Goal: Task Accomplishment & Management: Complete application form

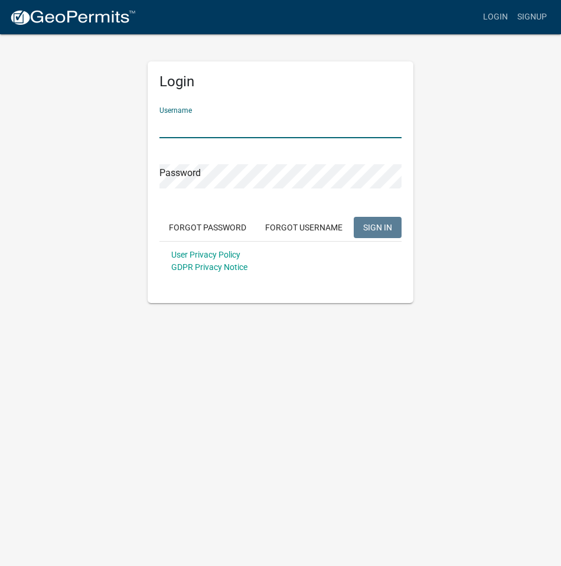
click at [203, 127] on input "Username" at bounding box center [281, 126] width 242 height 24
type input "GeoComm"
click at [369, 217] on button "SIGN IN" at bounding box center [378, 227] width 48 height 21
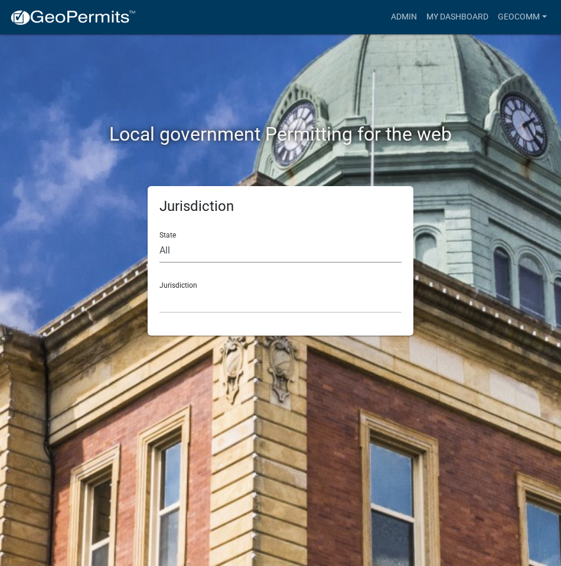
click at [176, 252] on select "All Colorado Georgia Indiana Iowa Kansas Minnesota Ohio South Carolina Wisconsin" at bounding box center [281, 251] width 242 height 24
select select "Iowa"
click at [160, 239] on select "All Colorado Georgia Indiana Iowa Kansas Minnesota Ohio South Carolina Wisconsin" at bounding box center [281, 251] width 242 height 24
click at [194, 298] on select "Boone County, Iowa Butler County, Iowa Cerro Gordo County, Iowa City of Harlan,…" at bounding box center [281, 301] width 242 height 24
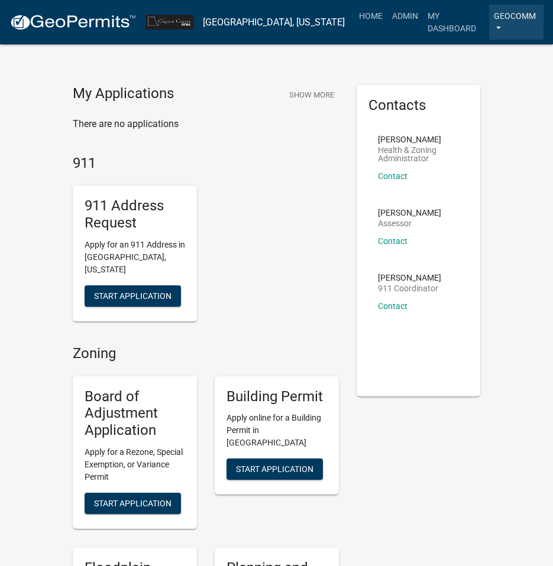
click at [494, 20] on link "GeoComm" at bounding box center [516, 22] width 54 height 35
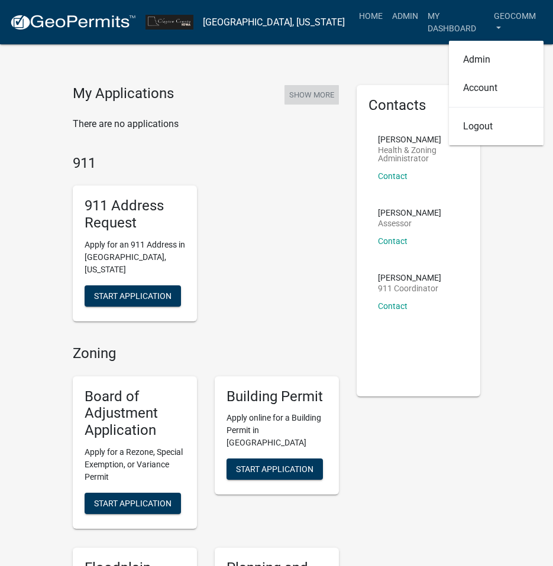
click at [310, 91] on button "Show More" at bounding box center [311, 95] width 54 height 20
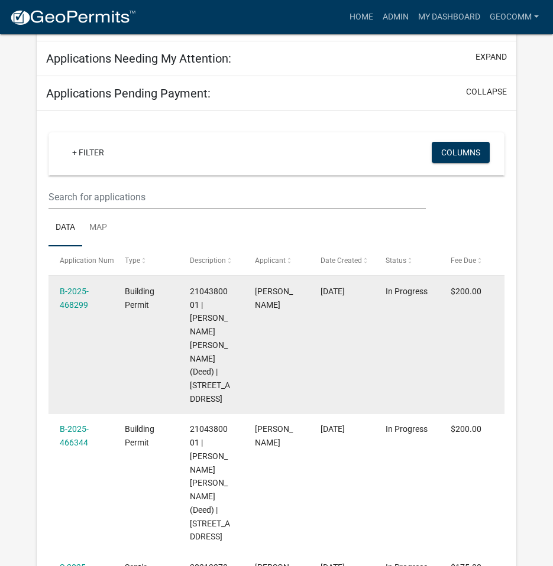
scroll to position [160, 0]
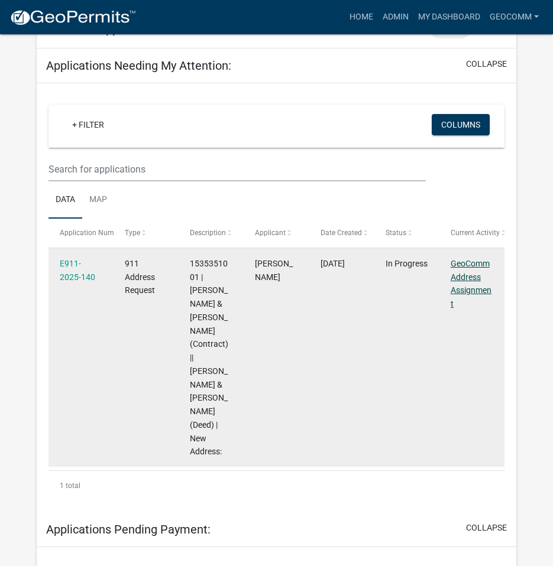
click at [488, 290] on link "GeoComm Address Assignment" at bounding box center [470, 284] width 41 height 50
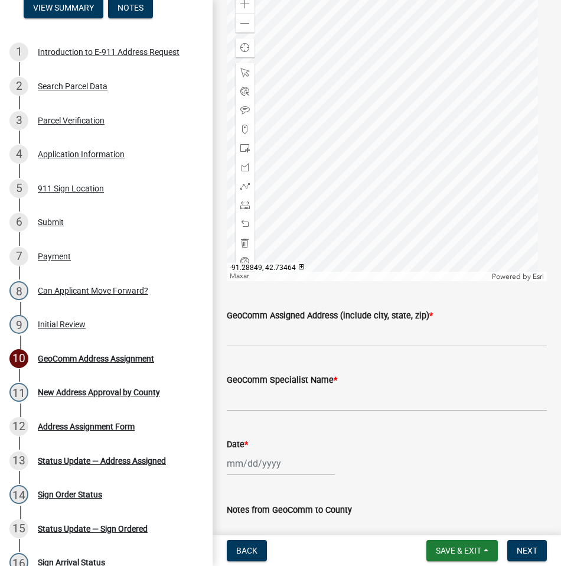
scroll to position [532, 0]
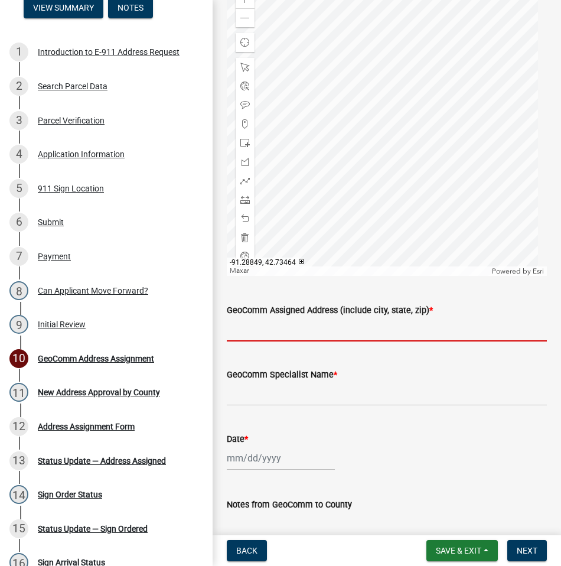
click at [271, 337] on input "GeoComm Assigned Address (include city, state, zip) *" at bounding box center [387, 329] width 320 height 24
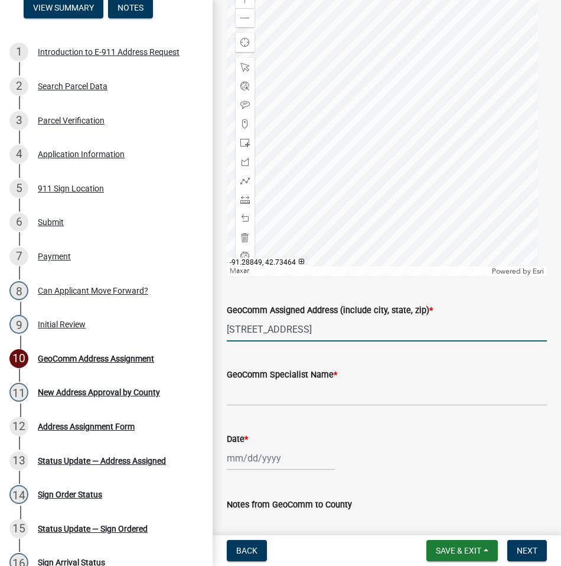
type input "[STREET_ADDRESS]"
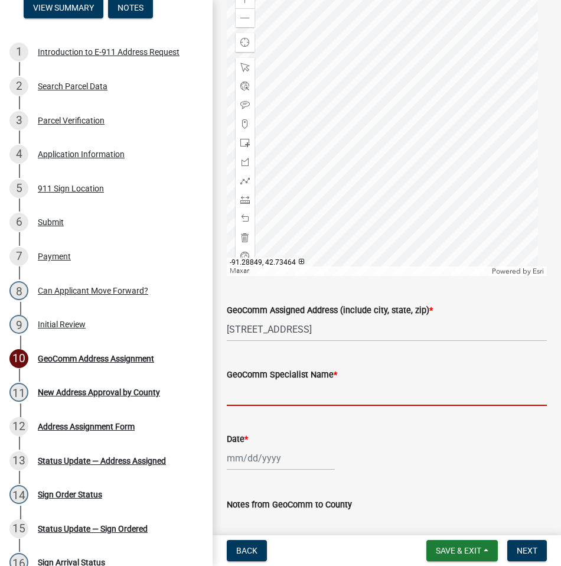
click at [294, 394] on input "GeoComm Specialist Name *" at bounding box center [387, 394] width 320 height 24
type input "[PERSON_NAME]"
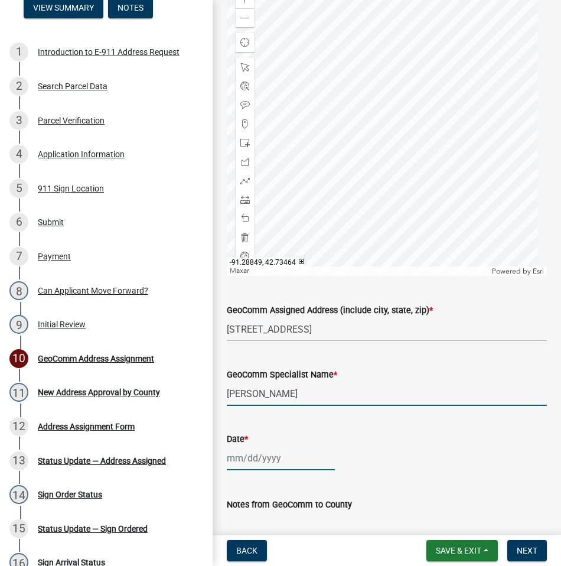
click at [275, 456] on div at bounding box center [281, 458] width 108 height 24
select select "9"
select select "2025"
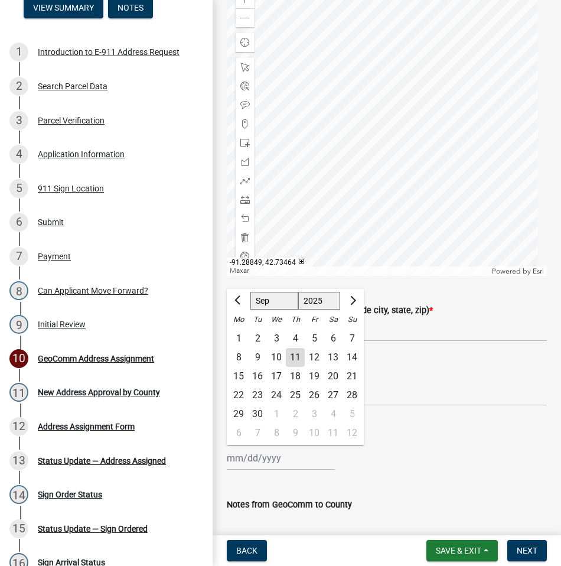
click at [298, 353] on div "11" at bounding box center [295, 357] width 19 height 19
type input "[DATE]"
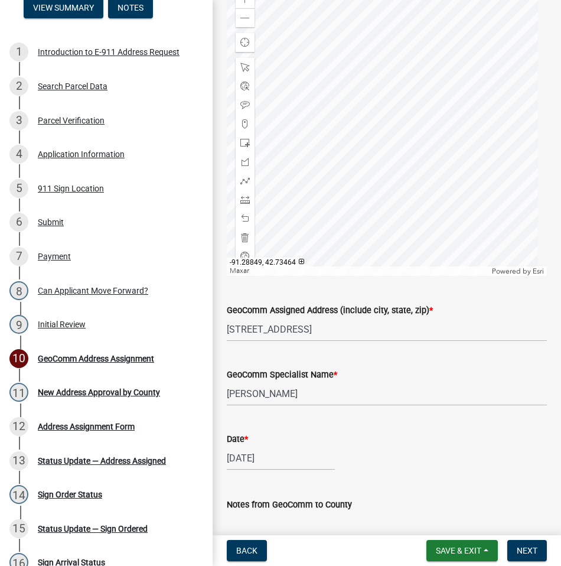
click at [398, 482] on div "Notes from GeoComm to County" at bounding box center [387, 524] width 320 height 86
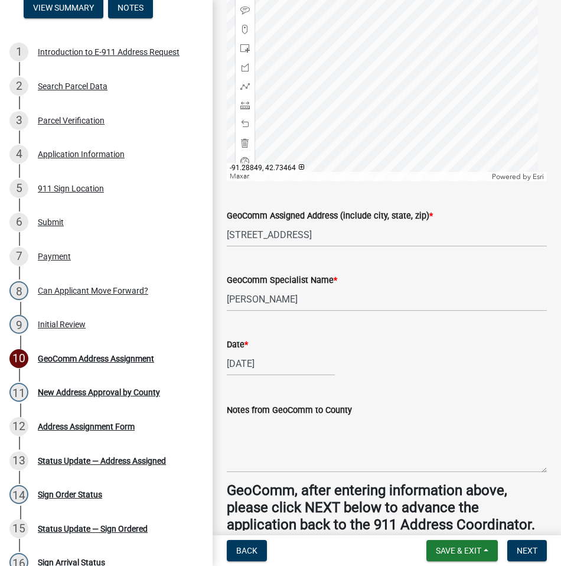
scroll to position [685, 0]
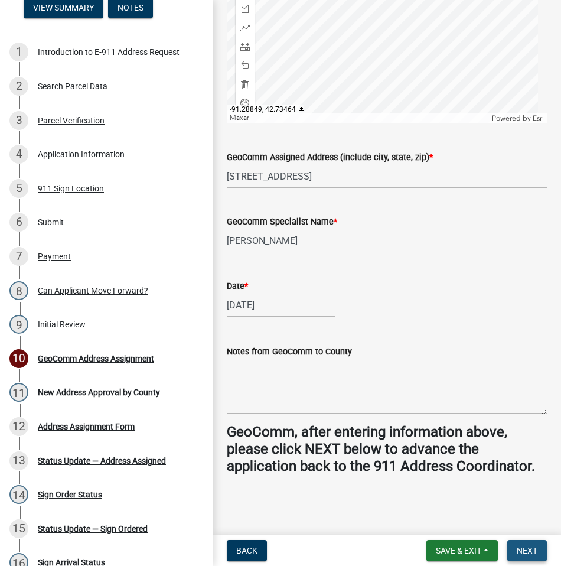
click at [532, 550] on span "Next" at bounding box center [527, 550] width 21 height 9
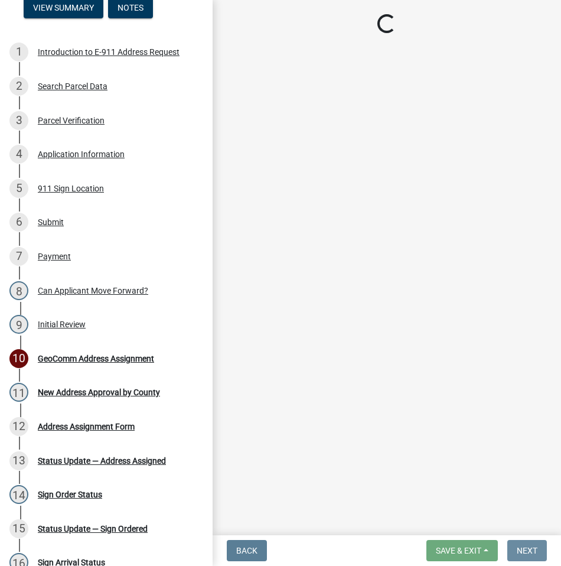
scroll to position [0, 0]
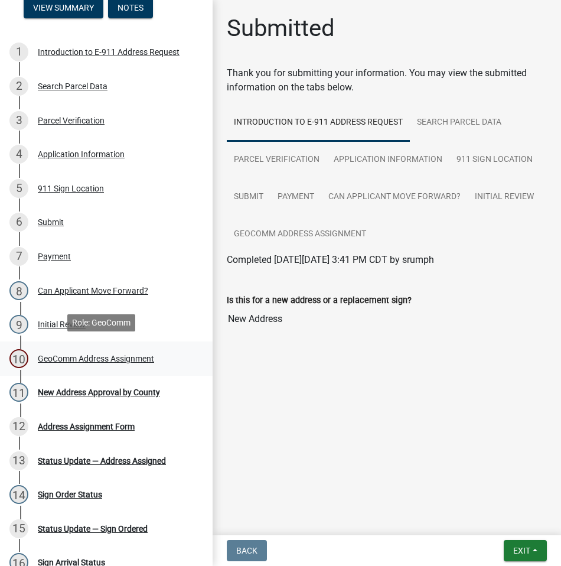
click at [112, 355] on div "GeoComm Address Assignment" at bounding box center [96, 359] width 116 height 8
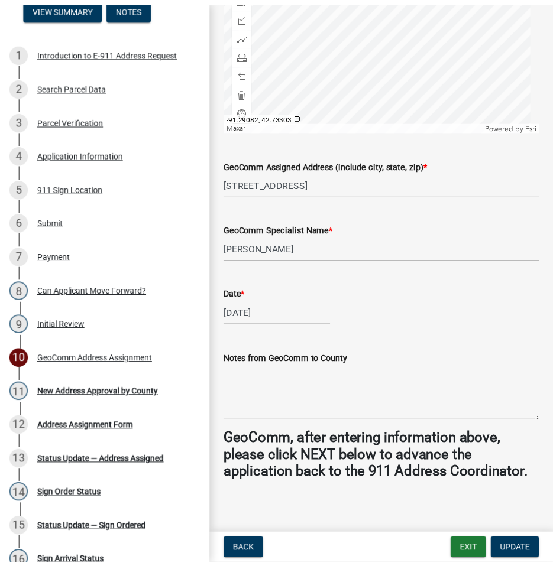
scroll to position [685, 0]
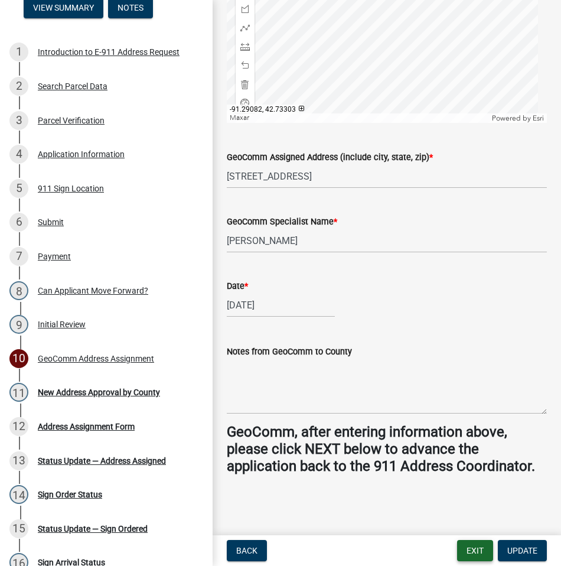
click at [475, 557] on button "Exit" at bounding box center [475, 550] width 36 height 21
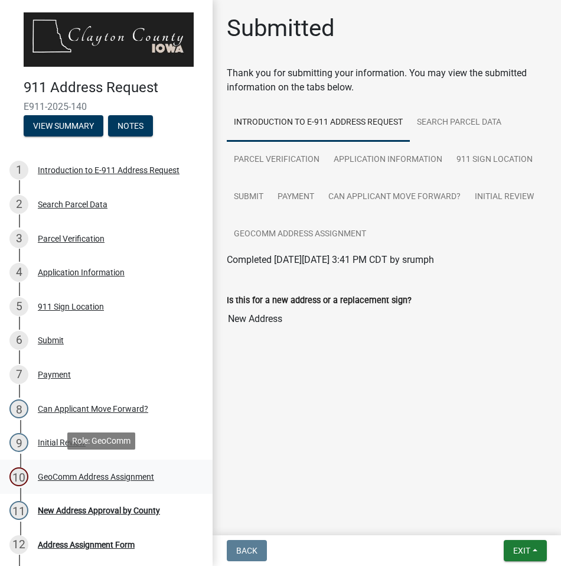
click at [82, 473] on div "GeoComm Address Assignment" at bounding box center [96, 477] width 116 height 8
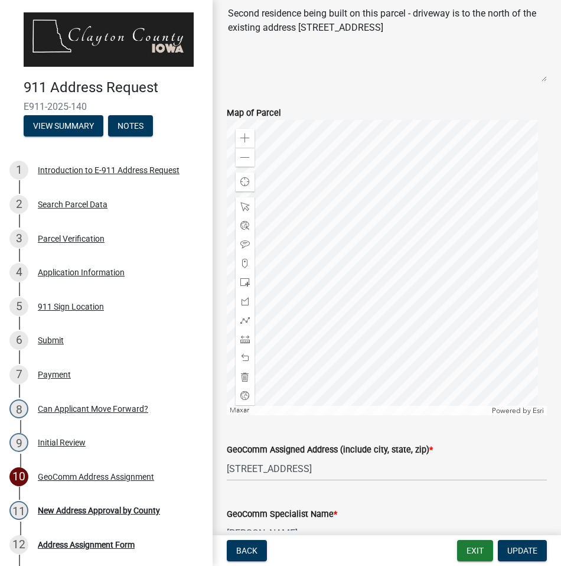
scroll to position [532, 0]
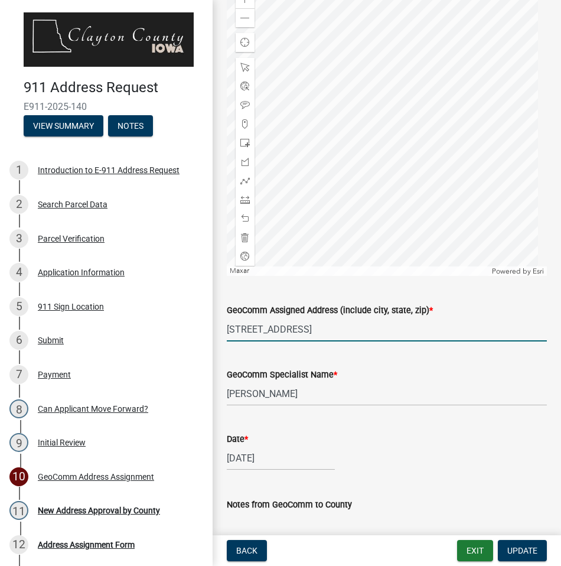
drag, startPoint x: 306, startPoint y: 329, endPoint x: 389, endPoint y: 332, distance: 82.8
click at [389, 332] on input "[STREET_ADDRESS]" at bounding box center [387, 329] width 320 height 24
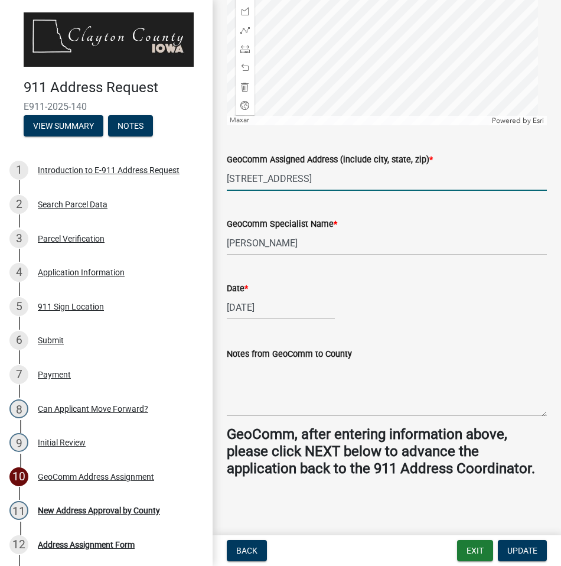
scroll to position [685, 0]
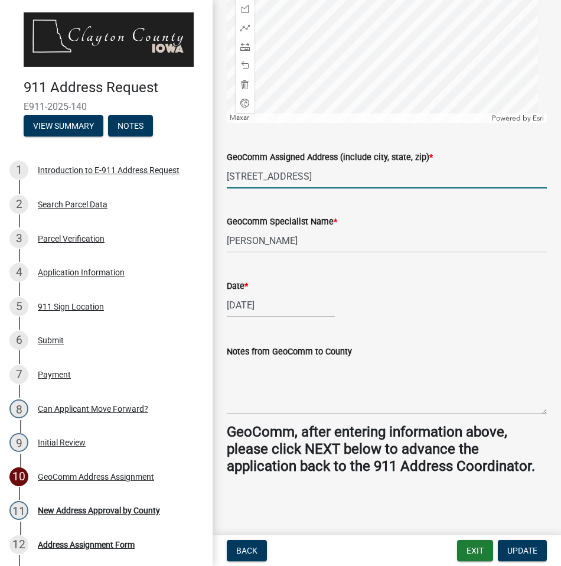
type input "[STREET_ADDRESS]"
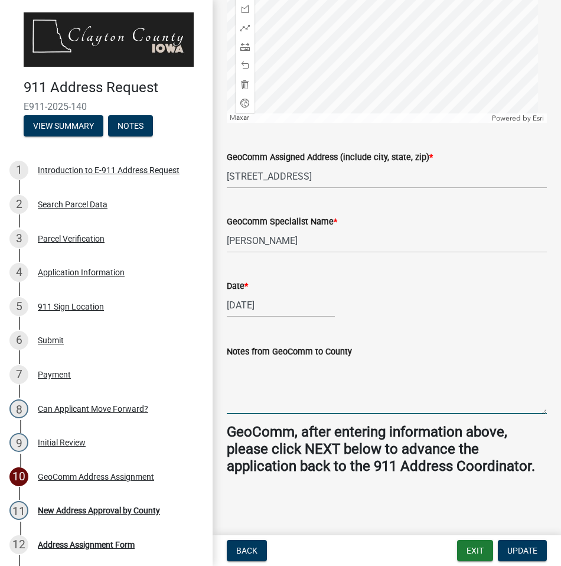
click at [316, 381] on textarea "Notes from GeoComm to County" at bounding box center [387, 387] width 320 height 56
type textarea "I updated the community and zip code based on a Google search of [STREET_ADDRES…"
click at [315, 393] on textarea "I updated the community and zip code based on a Google search of [STREET_ADDRES…" at bounding box center [387, 387] width 320 height 56
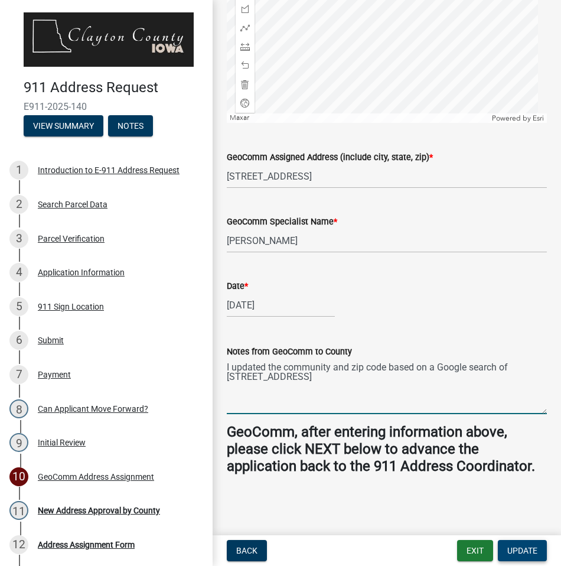
click at [524, 545] on button "Update" at bounding box center [522, 550] width 49 height 21
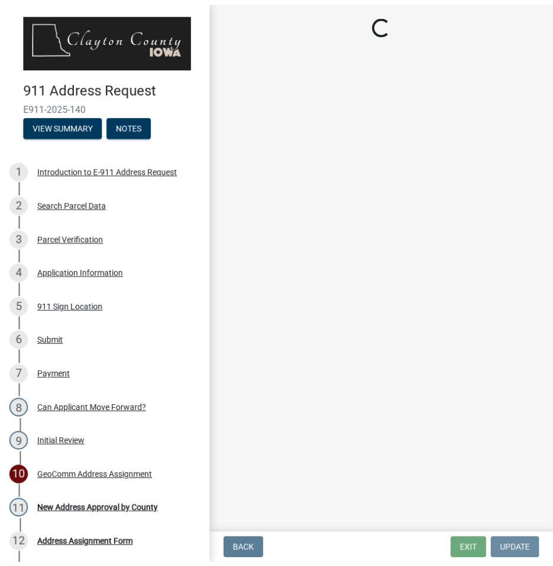
scroll to position [0, 0]
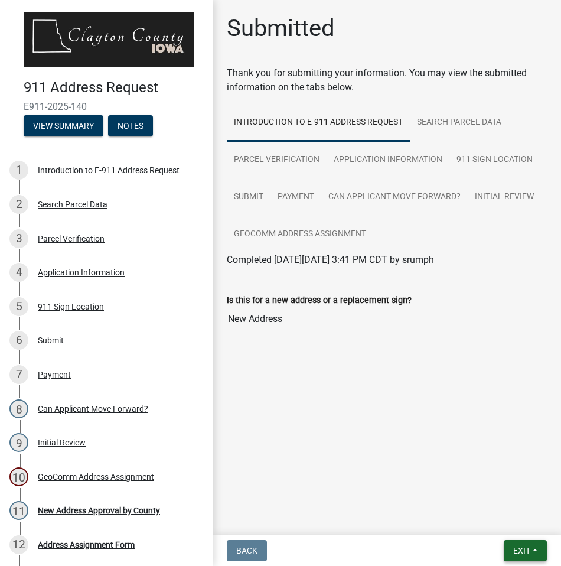
click at [512, 547] on button "Exit" at bounding box center [525, 550] width 43 height 21
click at [494, 515] on button "Save & Exit" at bounding box center [500, 520] width 95 height 28
